Goal: Check status

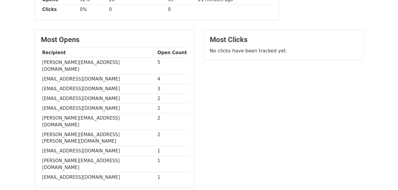
scroll to position [118, 0]
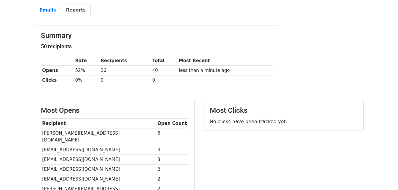
scroll to position [57, 0]
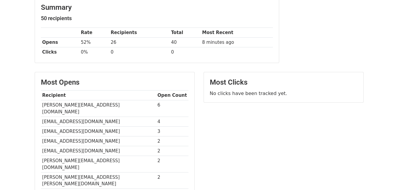
scroll to position [118, 0]
